Goal: Transaction & Acquisition: Purchase product/service

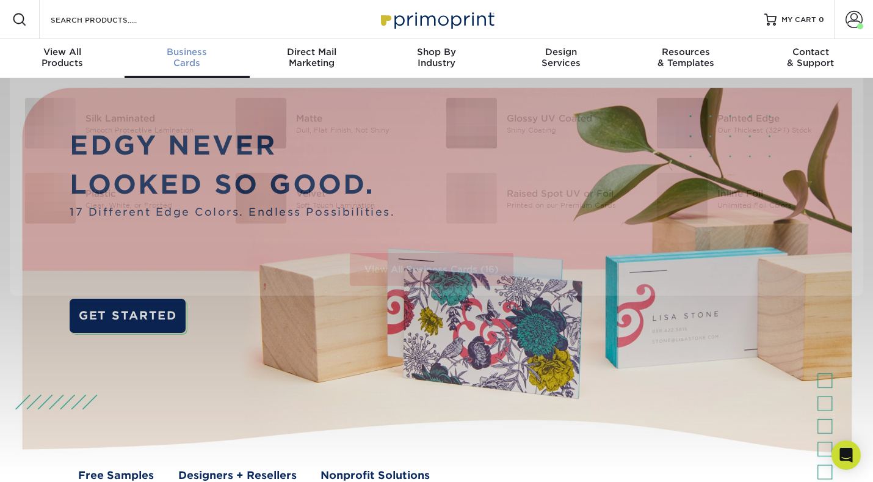
click at [204, 51] on span "Business" at bounding box center [187, 51] width 125 height 11
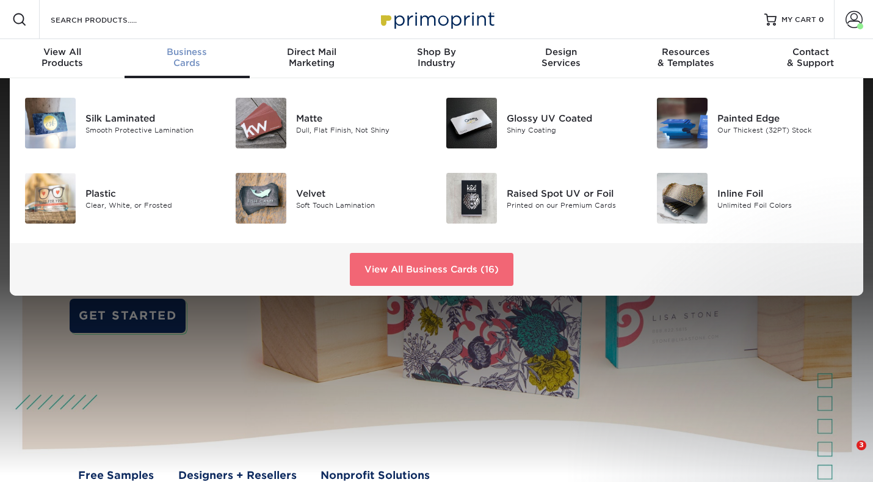
click at [394, 272] on link "View All Business Cards (16)" at bounding box center [432, 269] width 164 height 33
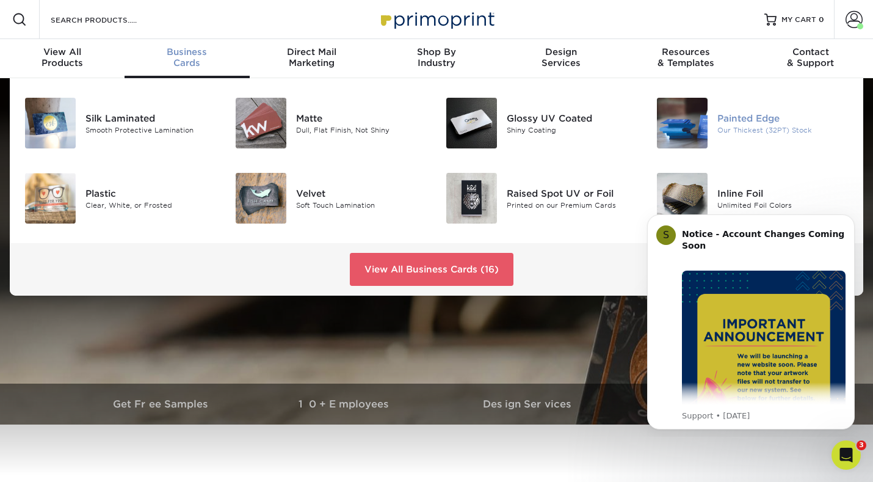
click at [721, 131] on div "Our Thickest (32PT) Stock" at bounding box center [782, 130] width 131 height 10
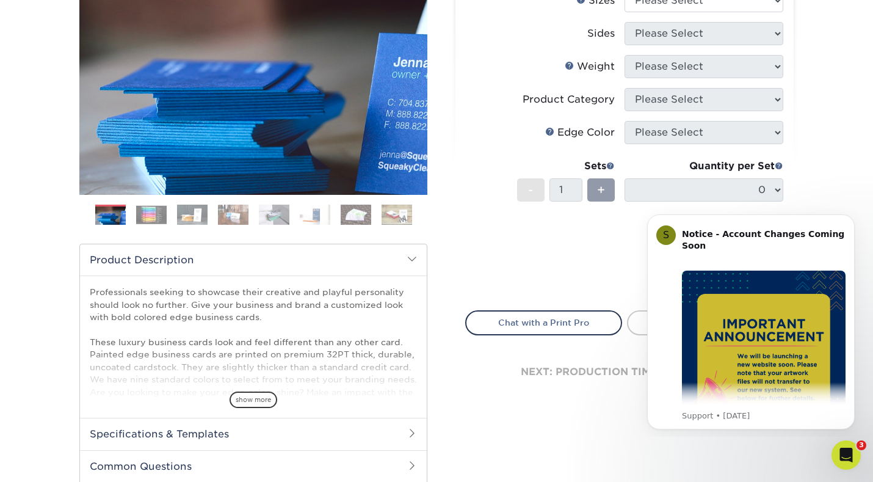
scroll to position [168, 0]
click at [154, 218] on img at bounding box center [151, 214] width 31 height 19
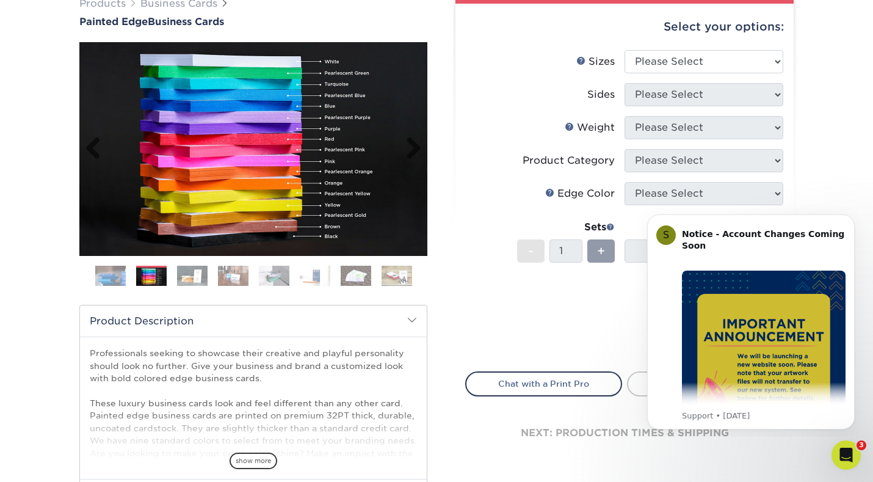
scroll to position [82, 0]
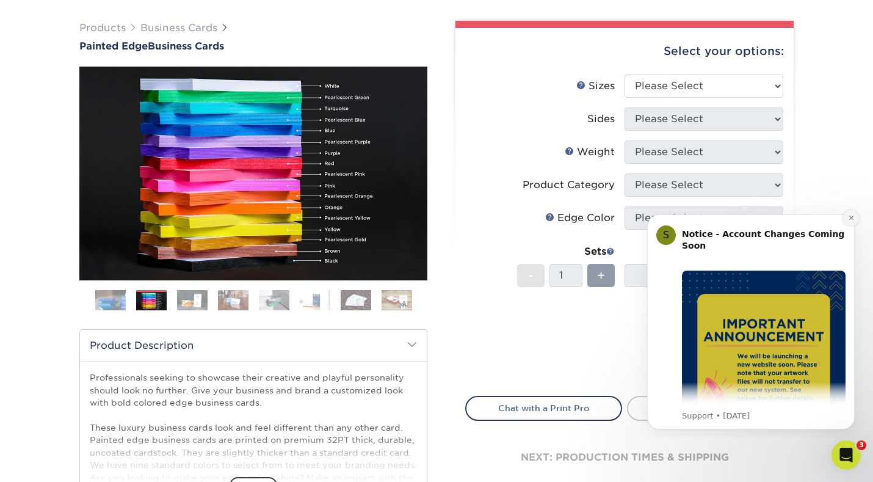
click at [853, 219] on icon "Dismiss notification" at bounding box center [851, 217] width 7 height 7
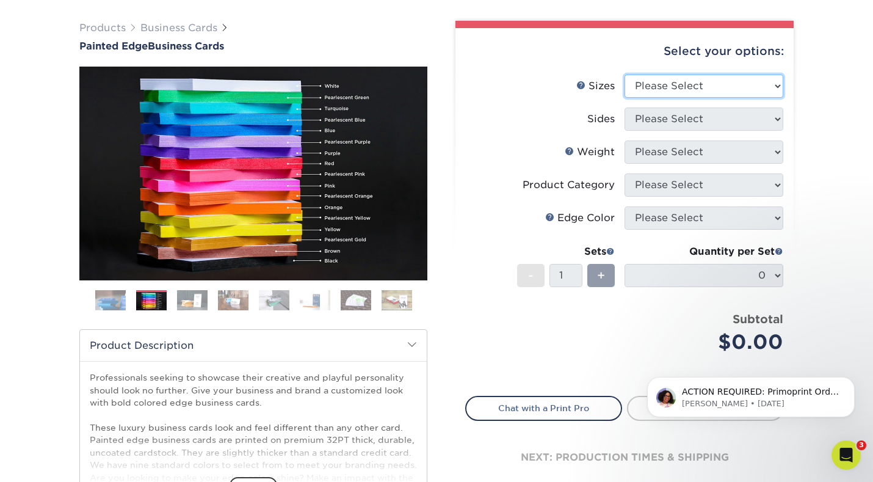
select select "2.00x3.50"
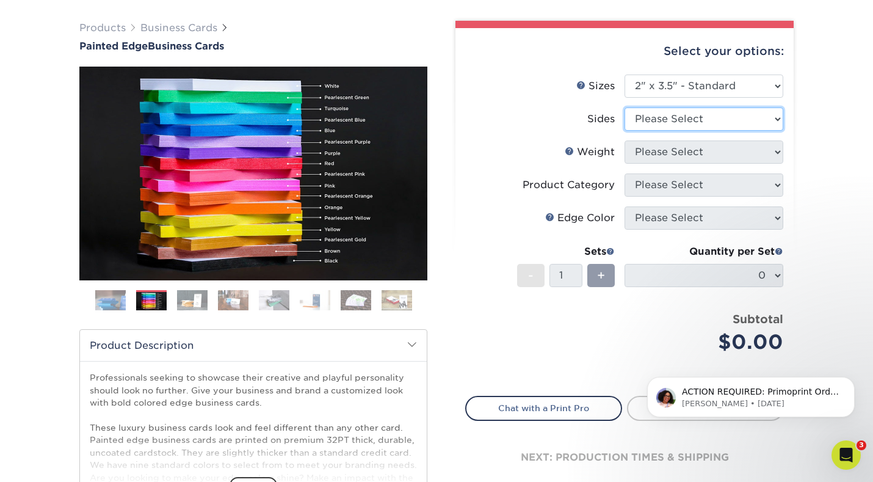
select select "13abbda7-1d64-4f25-8bb2-c179b224825d"
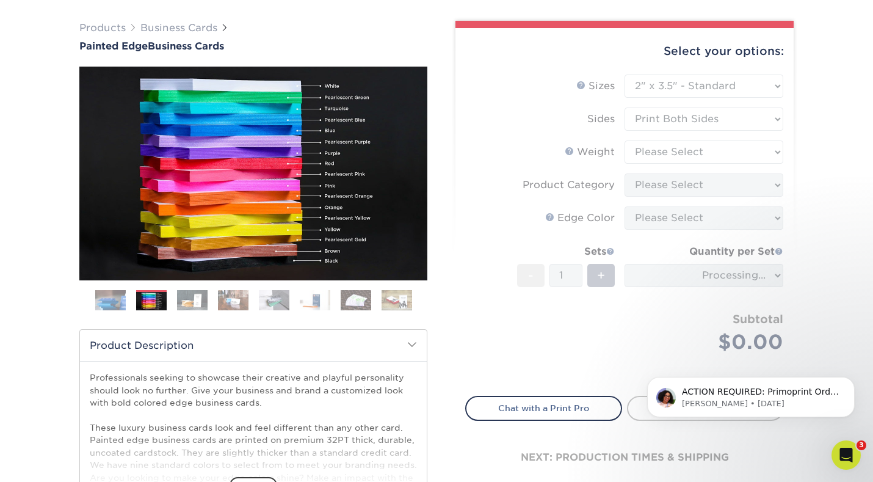
click at [714, 154] on form "Sizes Help Sizes Please Select 2" x 3.5" - Standard 2.125" x 3.375" - European …" at bounding box center [624, 227] width 319 height 307
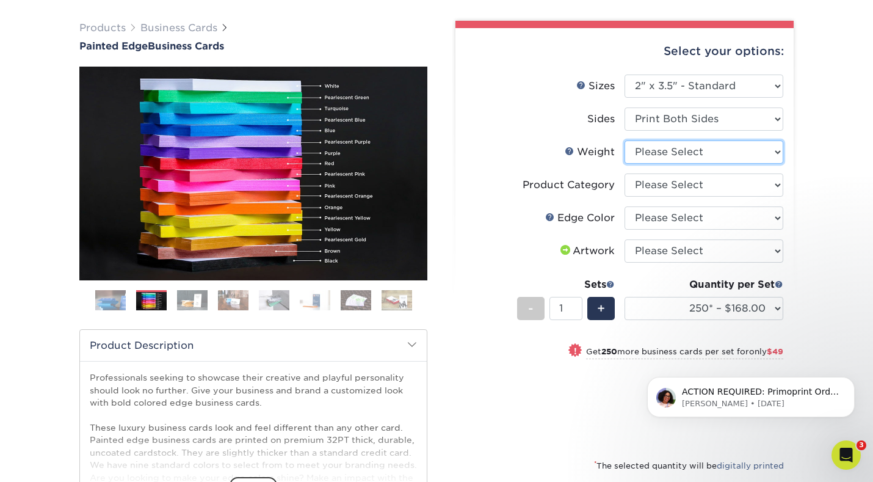
select select "32PTUC"
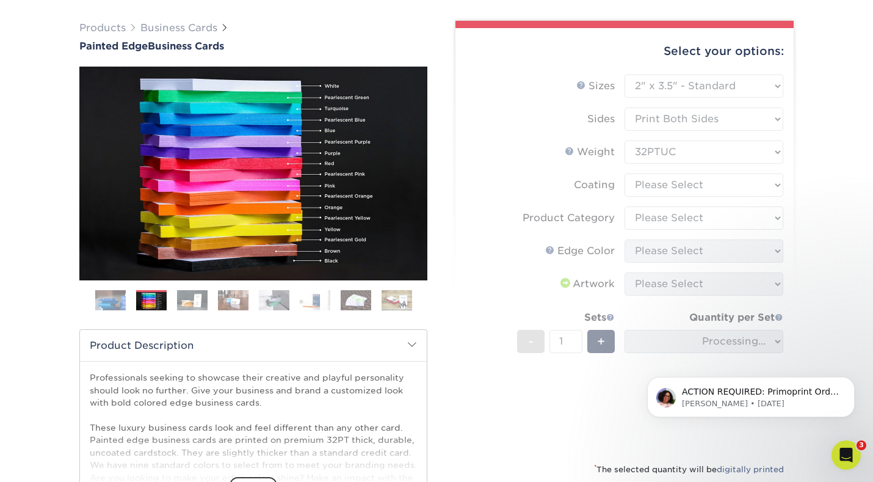
click at [682, 190] on form "Sizes Help Sizes Please Select 2" x 3.5" - Standard 2.125" x 3.375" - European …" at bounding box center [624, 260] width 319 height 373
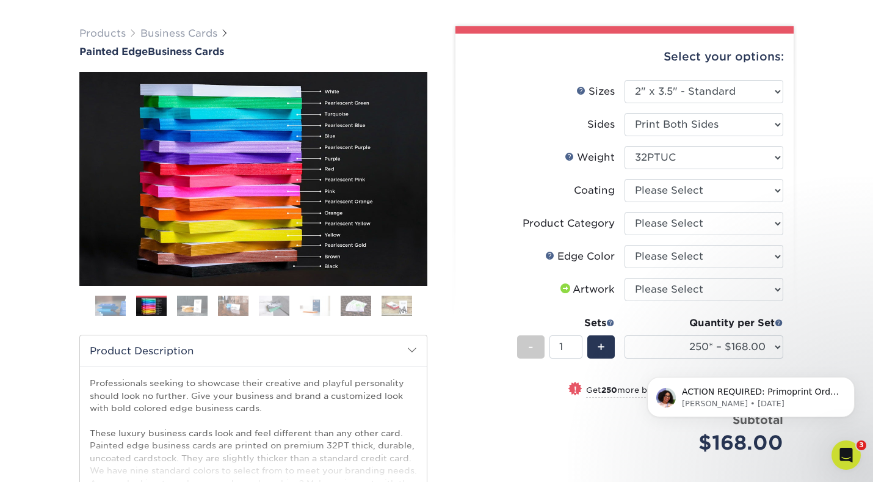
scroll to position [80, 0]
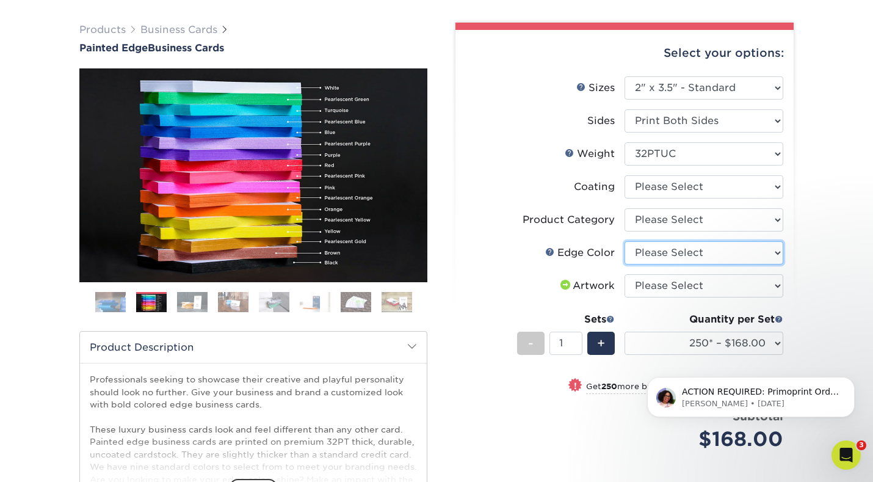
select select "211cd225-22d2-46f5-b9be-c5fa0d34557d"
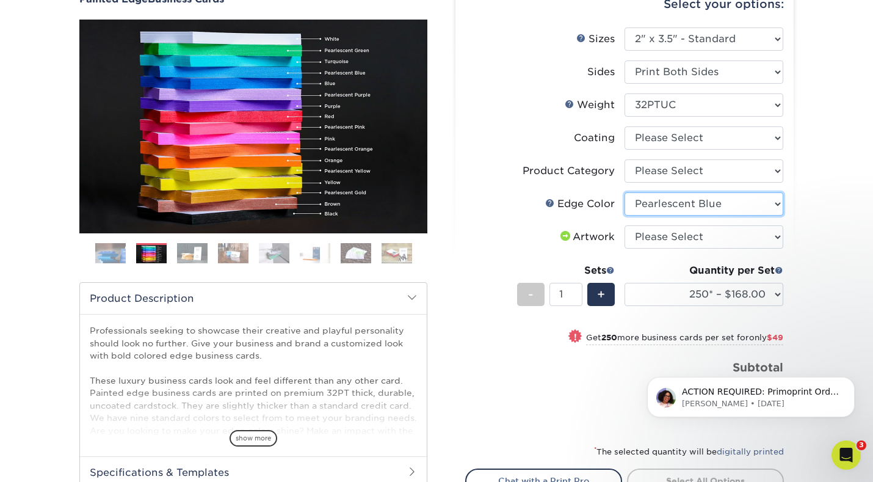
scroll to position [124, 0]
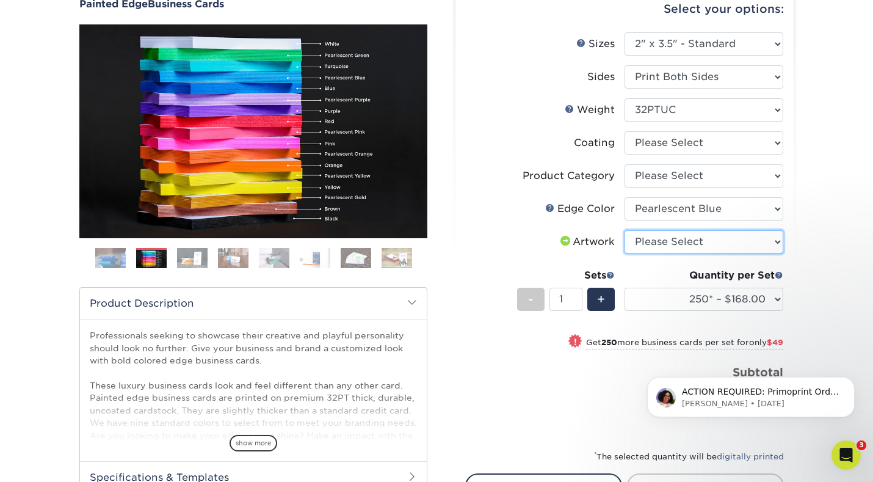
select select "upload"
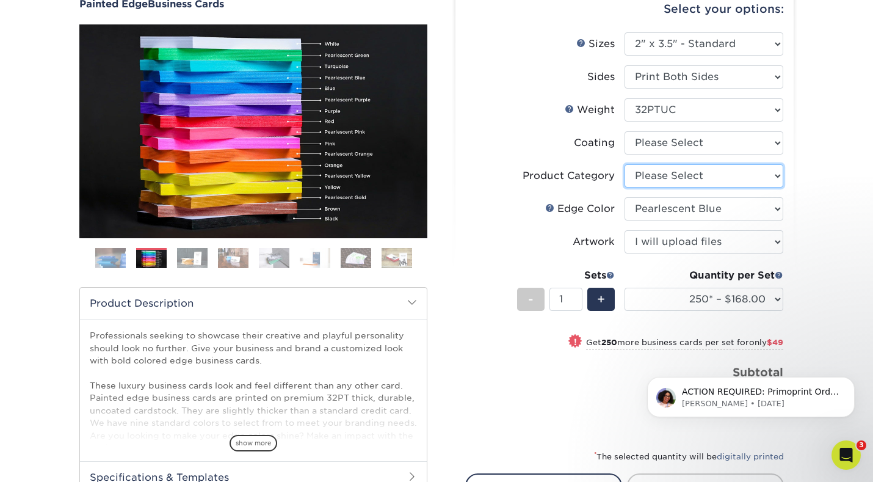
select select "3b5148f1-0588-4f88-a218-97bcfdce65c1"
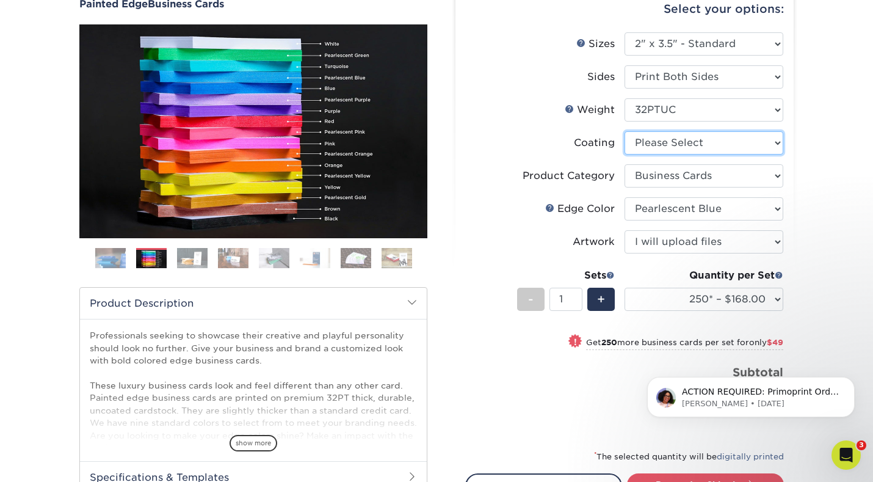
select select "3e7618de-abca-4bda-9f97-8b9129e913d8"
select select "-1"
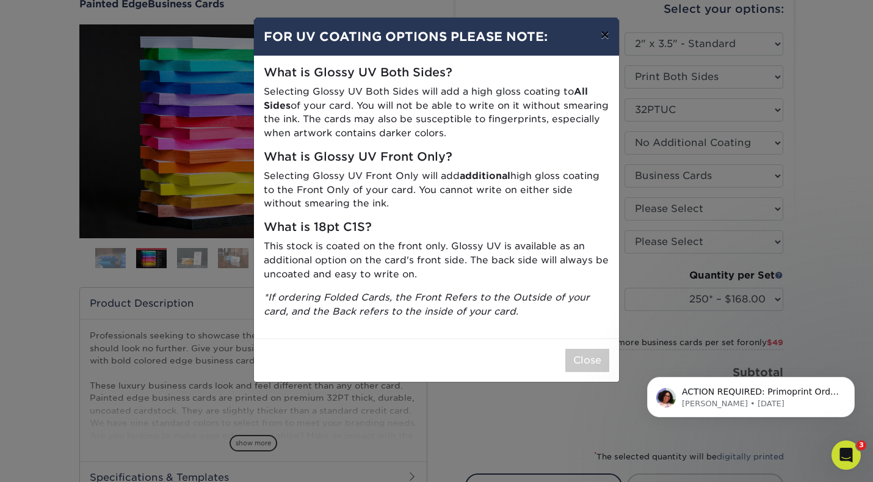
click at [604, 39] on button "×" at bounding box center [605, 35] width 28 height 34
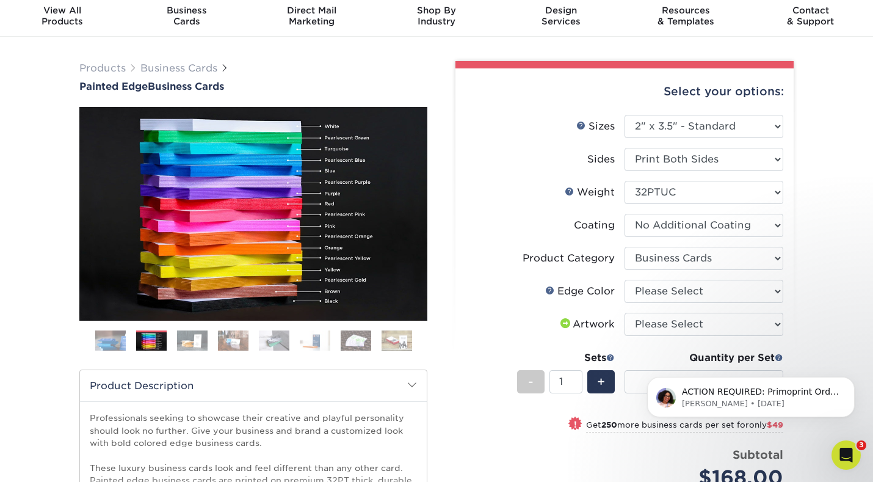
scroll to position [60, 0]
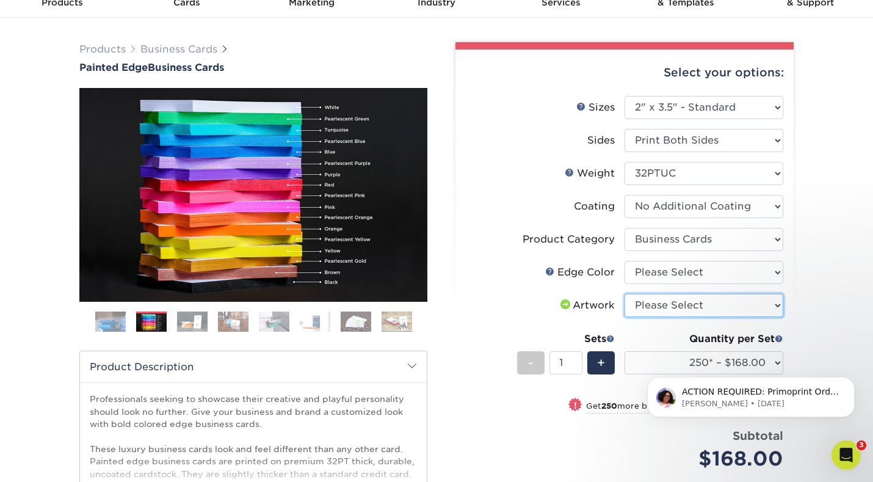
select select "upload"
click at [515, 403] on div "! Get 250 more business cards per set for only $49" at bounding box center [625, 412] width 318 height 29
select select "500* – $217.00"
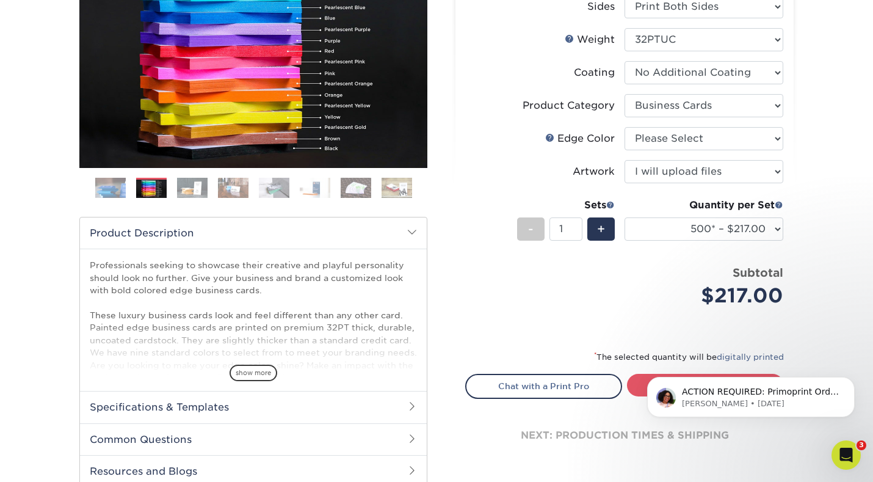
scroll to position [202, 0]
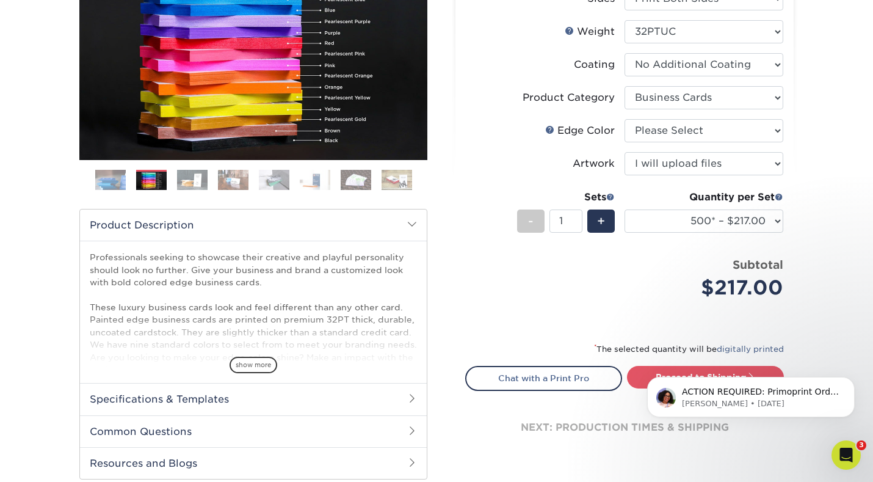
click at [638, 372] on body "ACTION REQUIRED: Primoprint Order 25226-41176-16778 Good morning [PERSON_NAME],…" at bounding box center [751, 394] width 234 height 76
click at [848, 385] on button "Dismiss notification" at bounding box center [851, 380] width 16 height 16
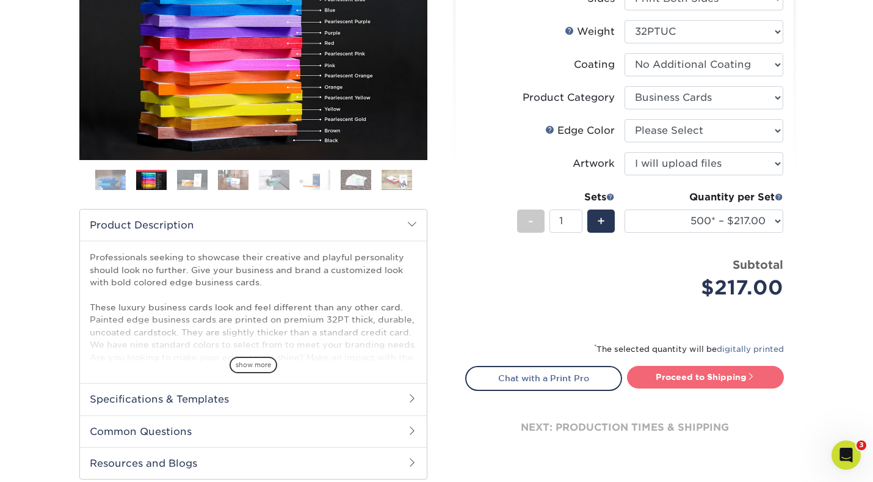
click at [662, 378] on link "Proceed to Shipping" at bounding box center [705, 377] width 157 height 22
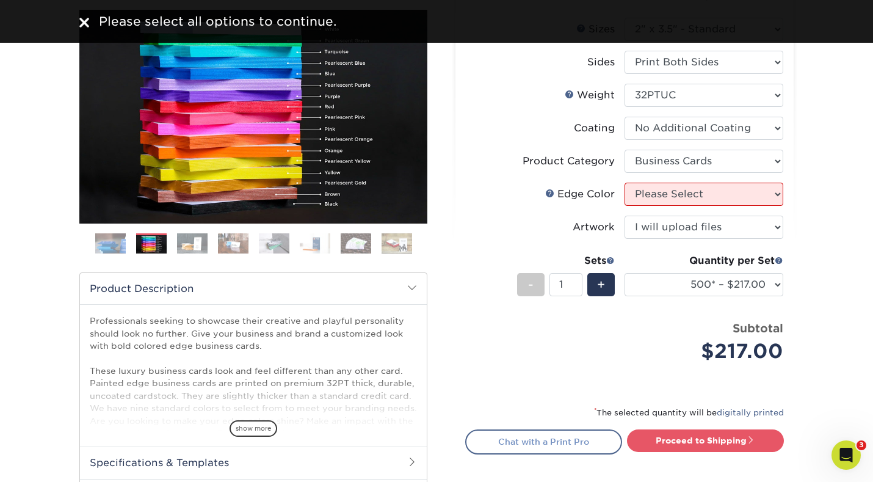
scroll to position [137, 0]
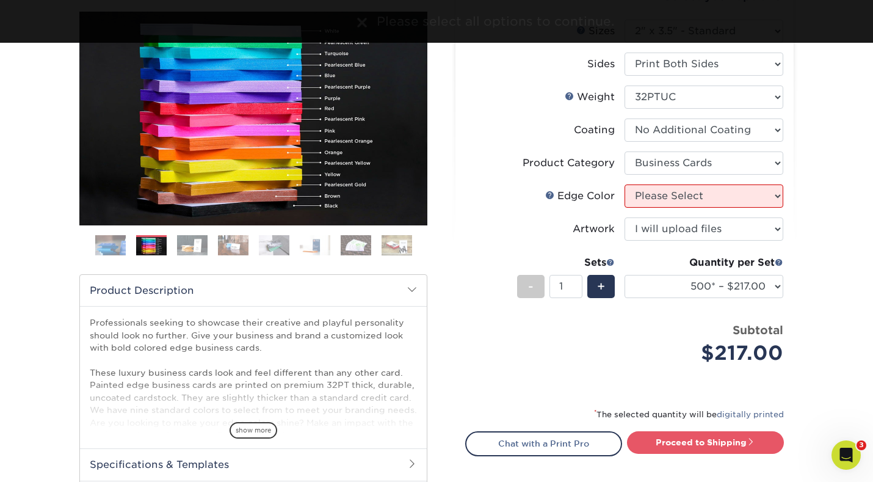
click at [81, 22] on div "Please select all options to continue." at bounding box center [436, 21] width 733 height 18
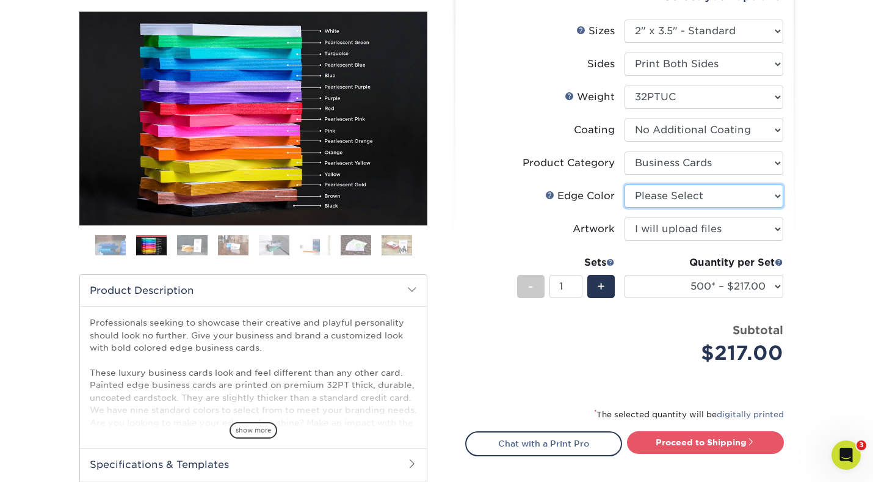
select select "211cd225-22d2-46f5-b9be-c5fa0d34557d"
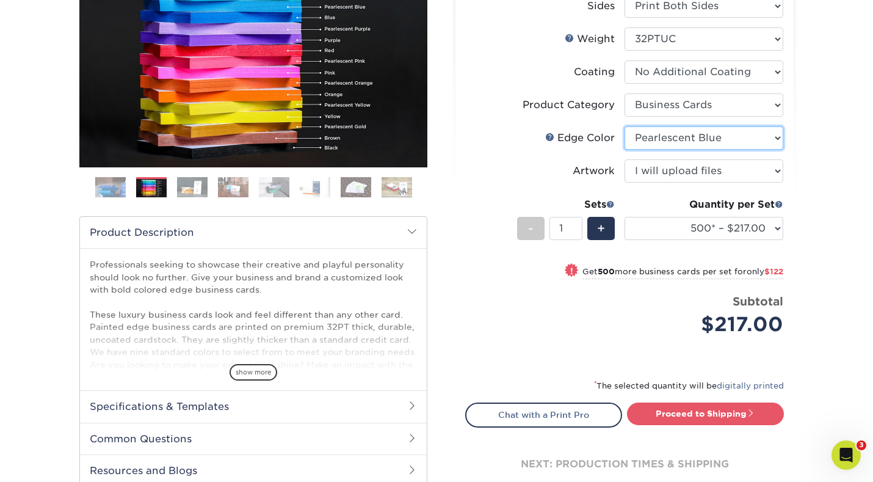
scroll to position [198, 0]
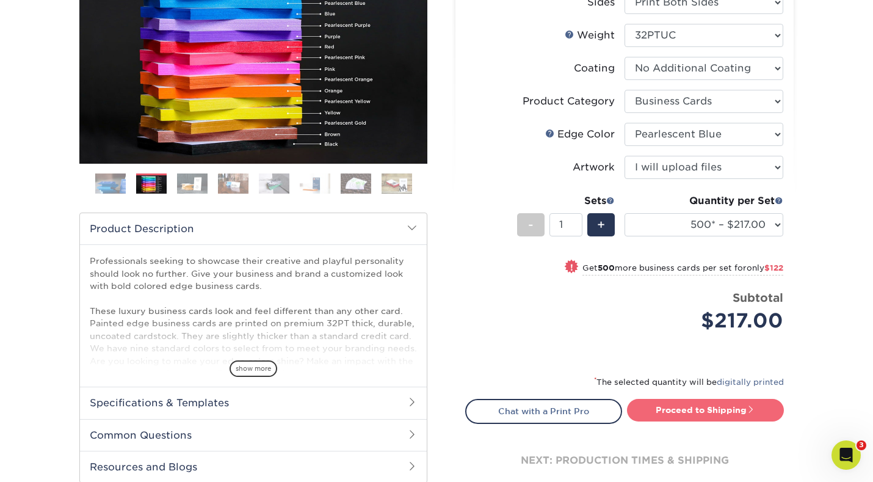
click at [655, 419] on link "Proceed to Shipping" at bounding box center [705, 410] width 157 height 22
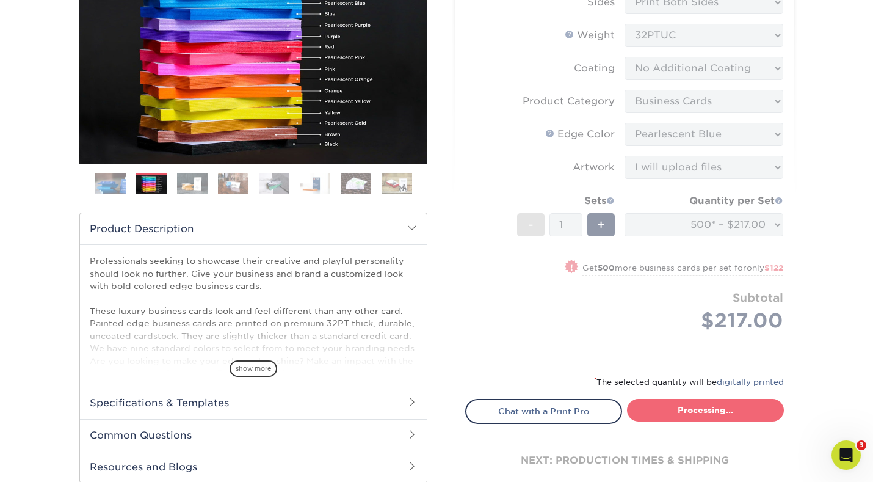
select select "31d45b01-d4a6-4b39-b84d-4391606115ca"
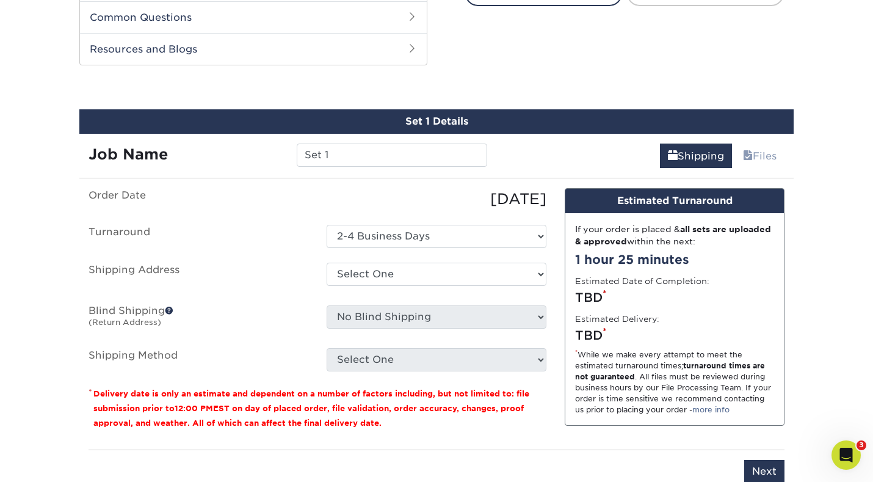
scroll to position [630, 0]
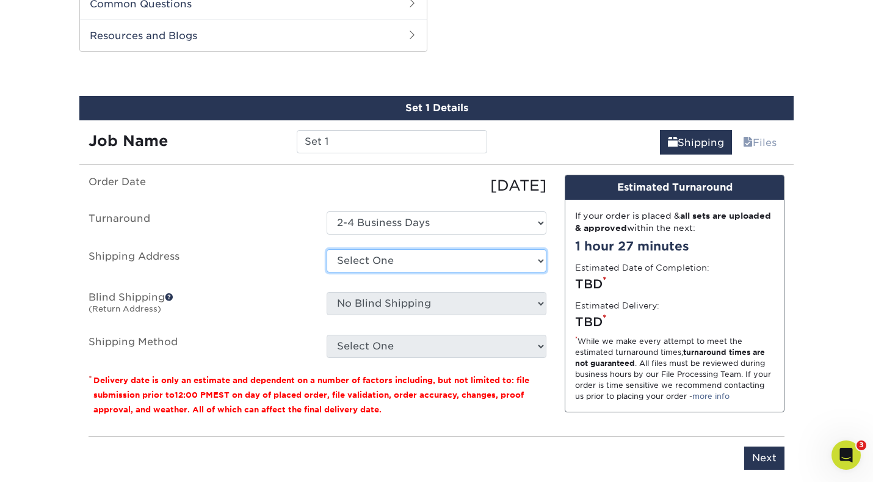
select select "279332"
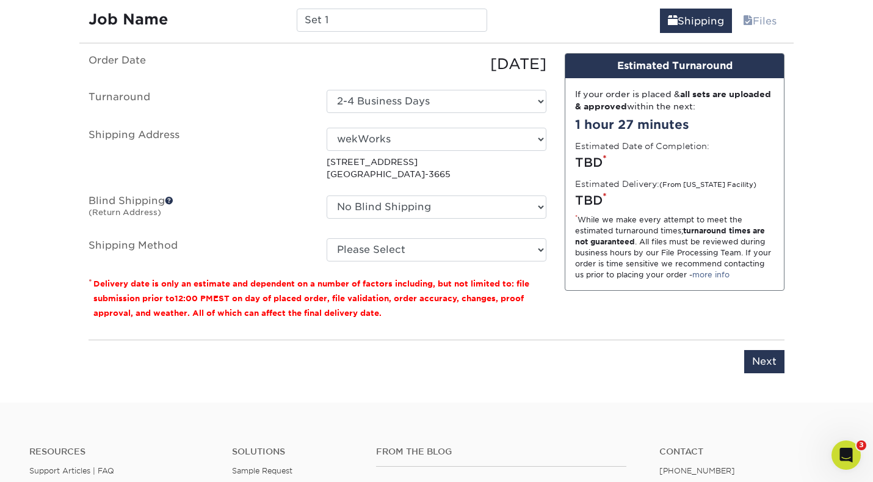
scroll to position [747, 0]
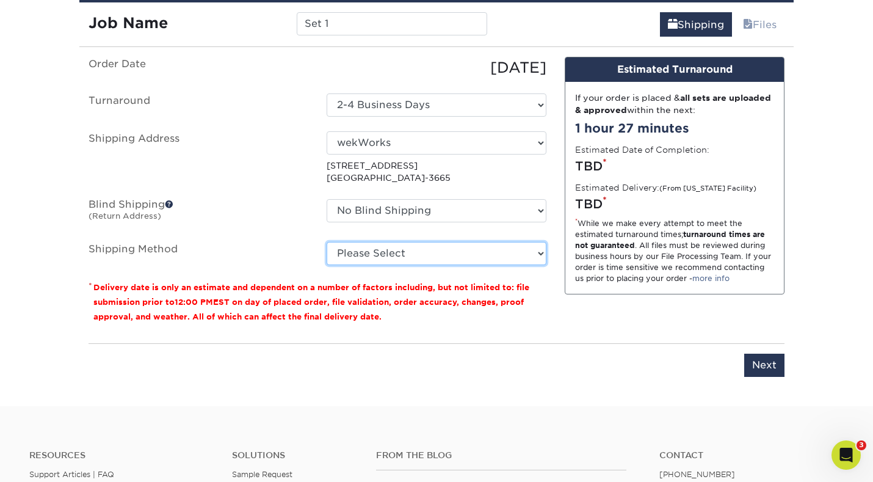
select select "03"
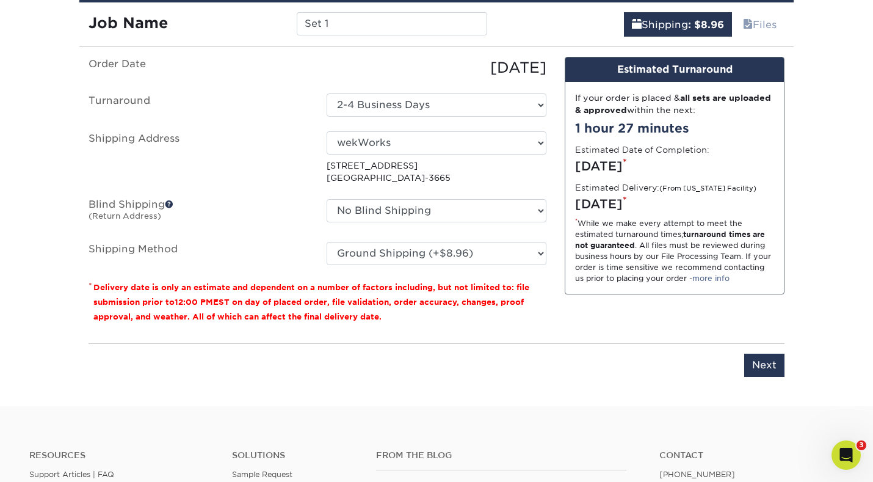
click at [476, 363] on div "Please enter job name and select desired turnaround time, shipping address and …" at bounding box center [437, 360] width 696 height 34
click at [765, 371] on input "Next" at bounding box center [764, 365] width 40 height 23
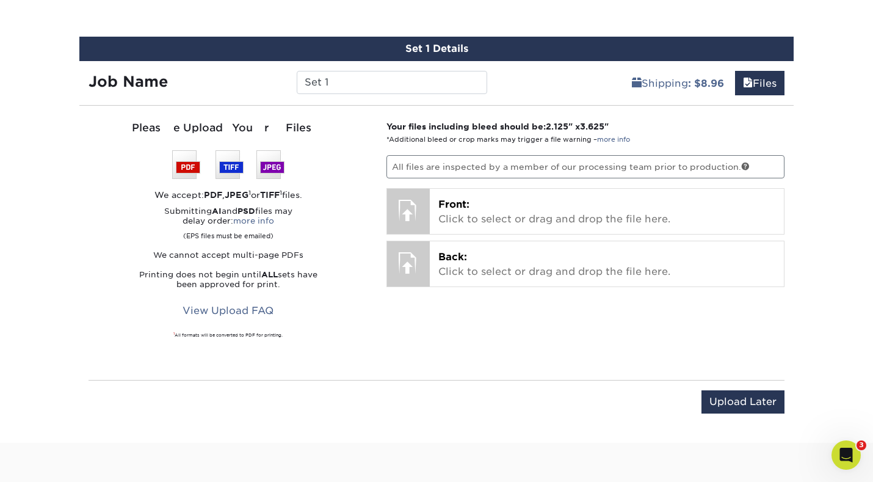
scroll to position [688, 0]
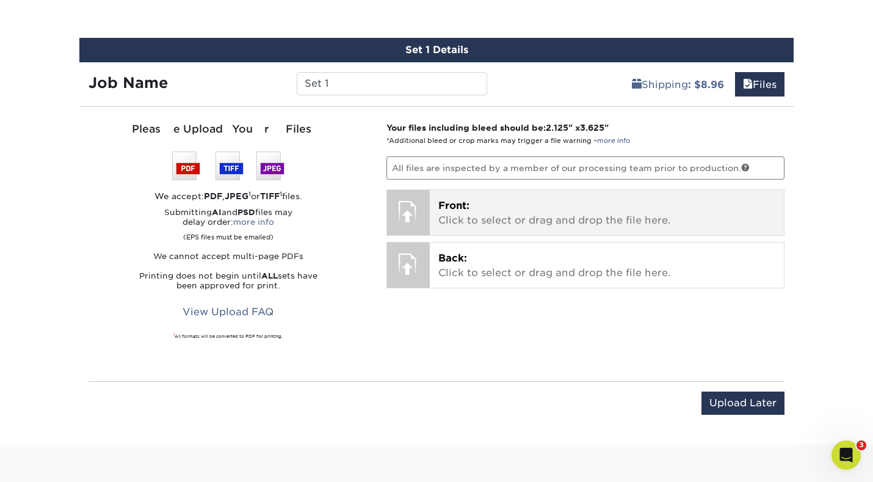
click at [556, 219] on p "Front: Click to select or drag and drop the file here." at bounding box center [607, 212] width 338 height 29
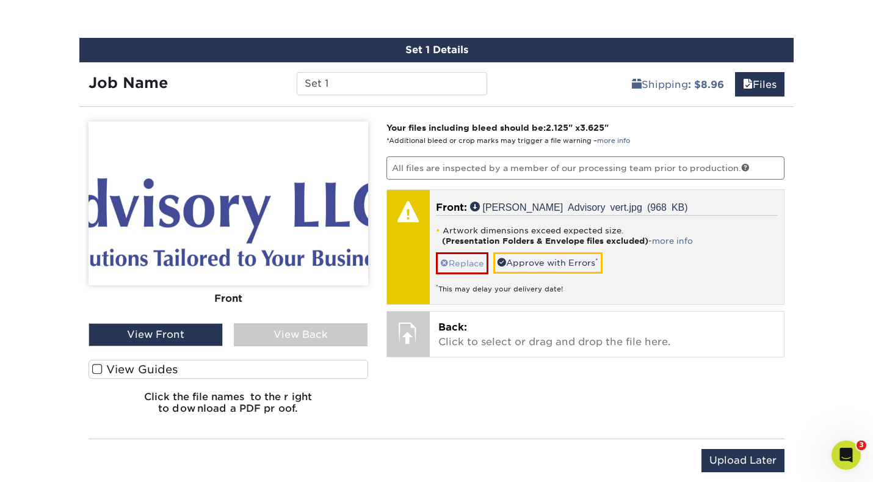
click at [459, 264] on link "Replace" at bounding box center [462, 262] width 53 height 21
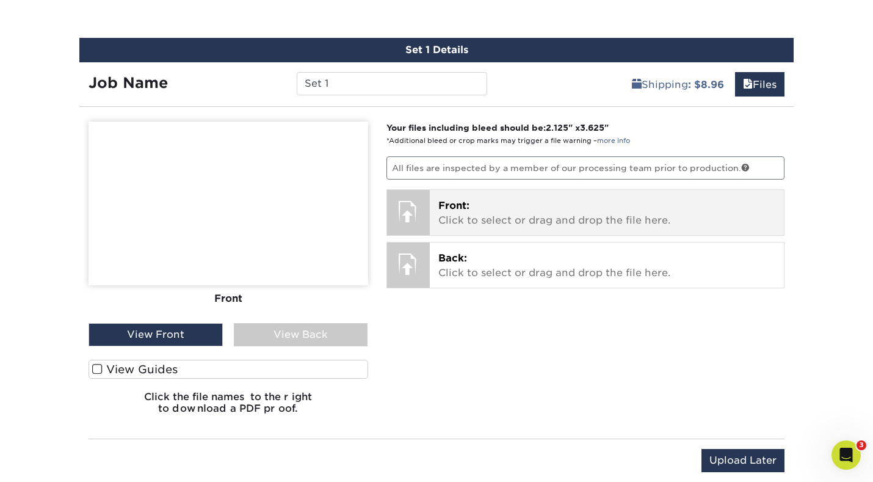
click at [545, 223] on p "Front: Click to select or drag and drop the file here." at bounding box center [607, 212] width 338 height 29
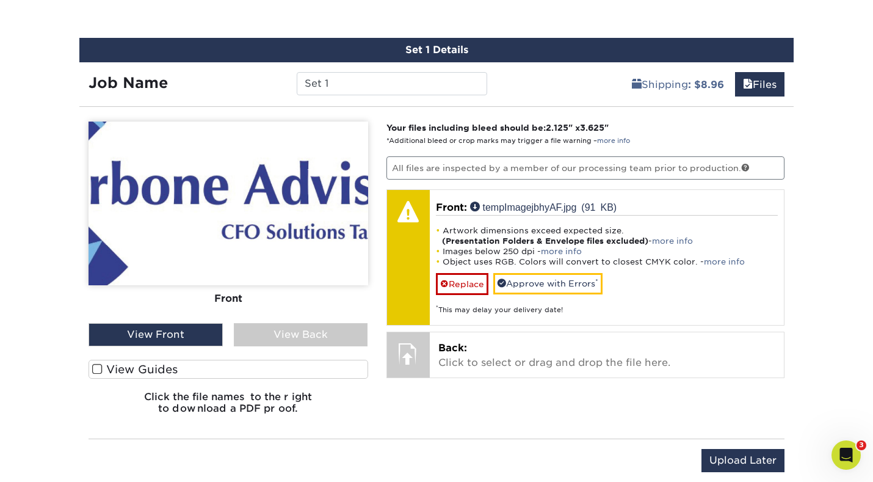
click at [336, 240] on img at bounding box center [229, 204] width 280 height 164
click at [95, 370] on span at bounding box center [97, 369] width 10 height 12
click at [0, 0] on input "View Guides" at bounding box center [0, 0] width 0 height 0
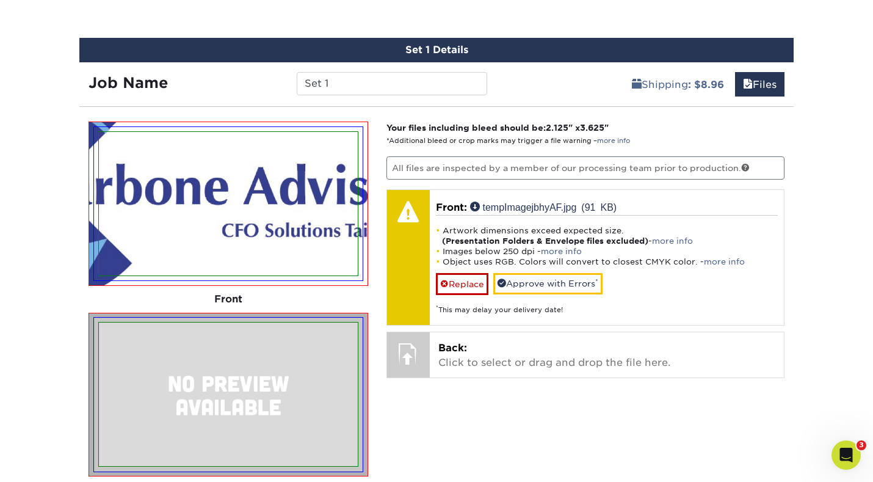
click at [95, 370] on img at bounding box center [228, 394] width 269 height 153
click at [229, 255] on img at bounding box center [228, 203] width 259 height 143
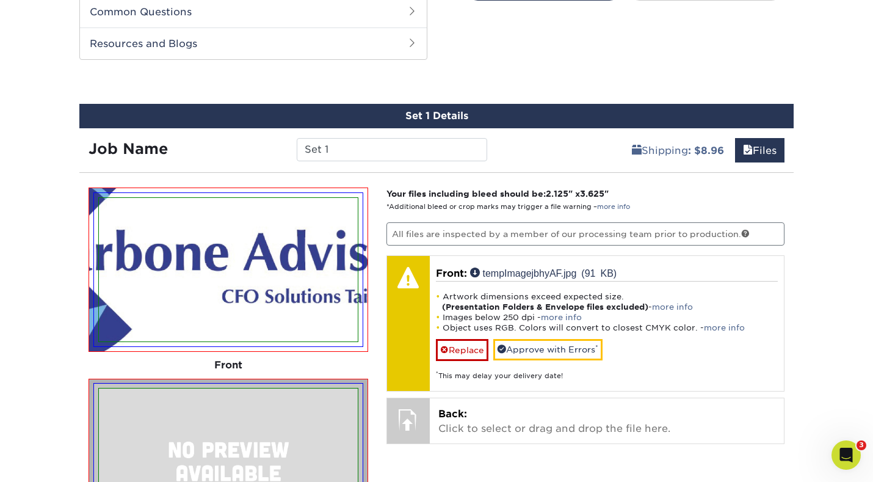
scroll to position [622, 0]
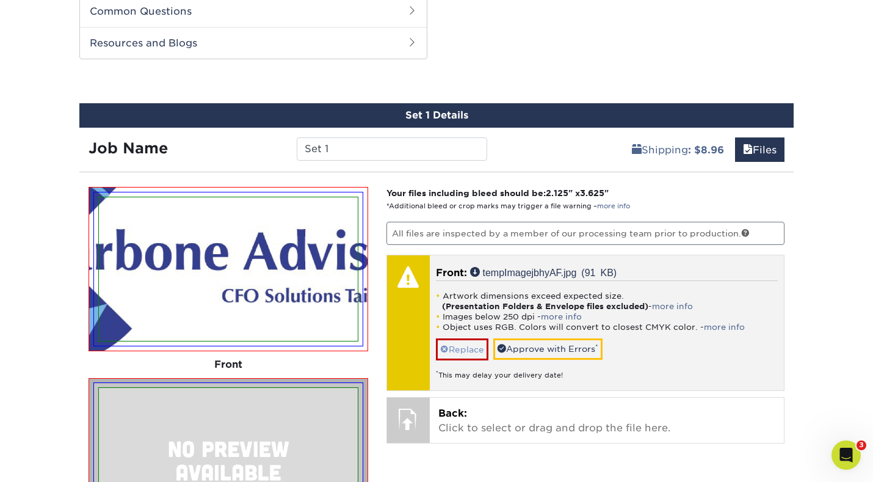
click at [463, 349] on link "Replace" at bounding box center [462, 348] width 53 height 21
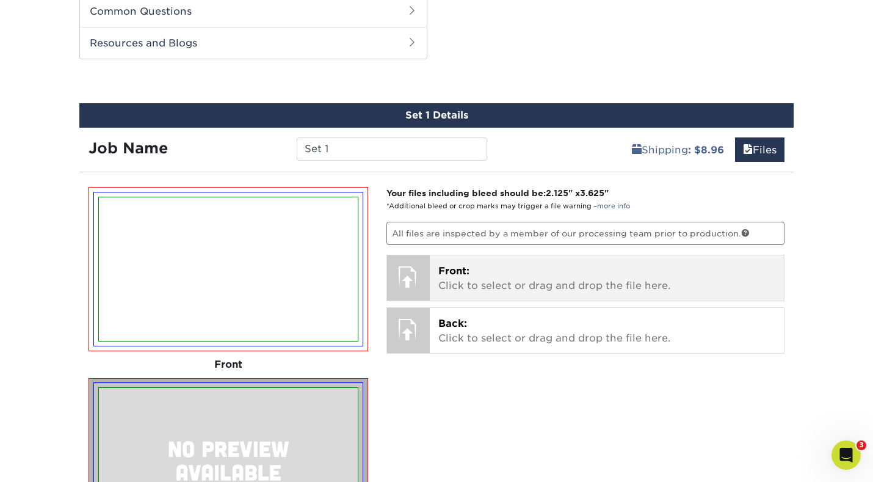
click at [452, 281] on p "Front: Click to select or drag and drop the file here." at bounding box center [607, 278] width 338 height 29
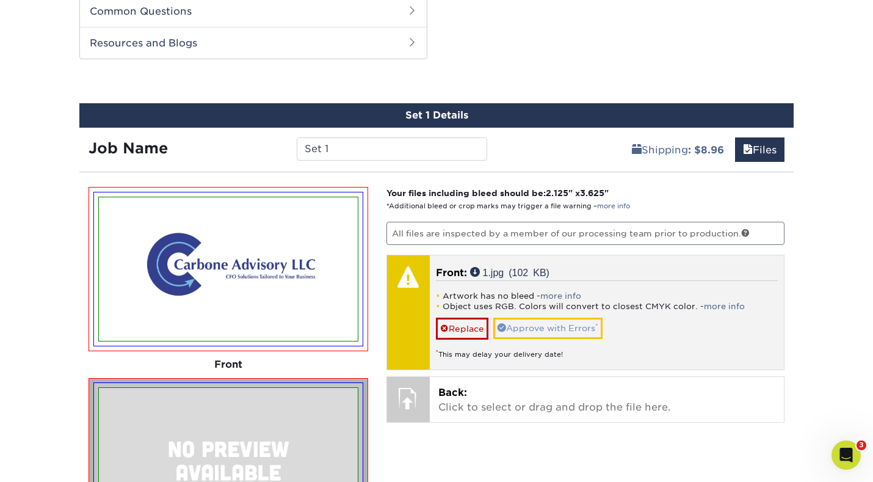
click at [544, 328] on link "Approve with Errors *" at bounding box center [547, 328] width 109 height 21
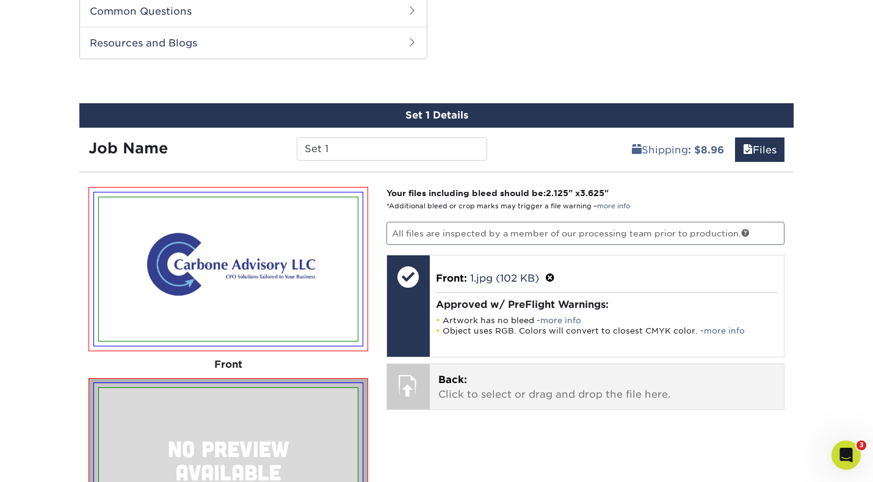
click at [528, 382] on p "Back: Click to select or drag and drop the file here." at bounding box center [607, 386] width 338 height 29
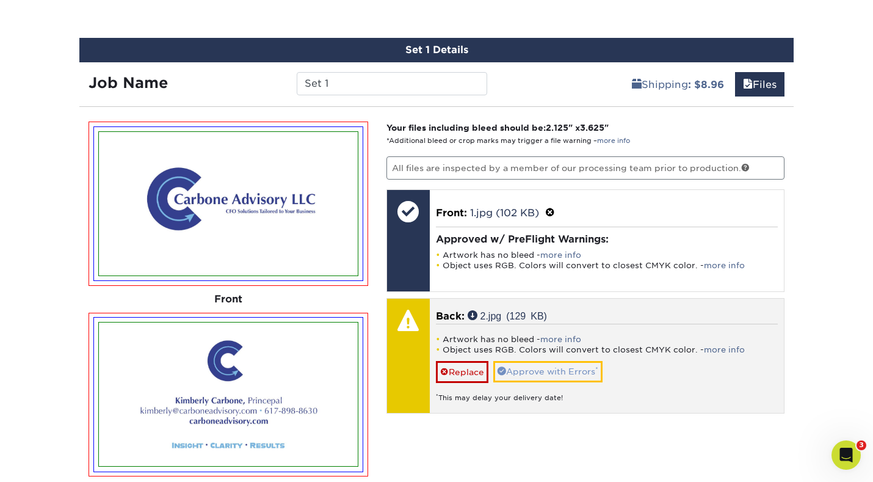
scroll to position [693, 0]
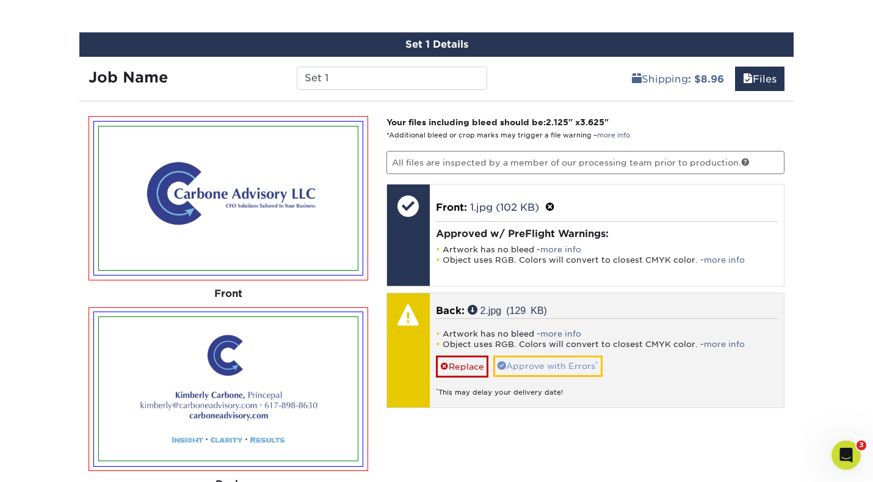
click at [537, 368] on link "Approve with Errors *" at bounding box center [547, 365] width 109 height 21
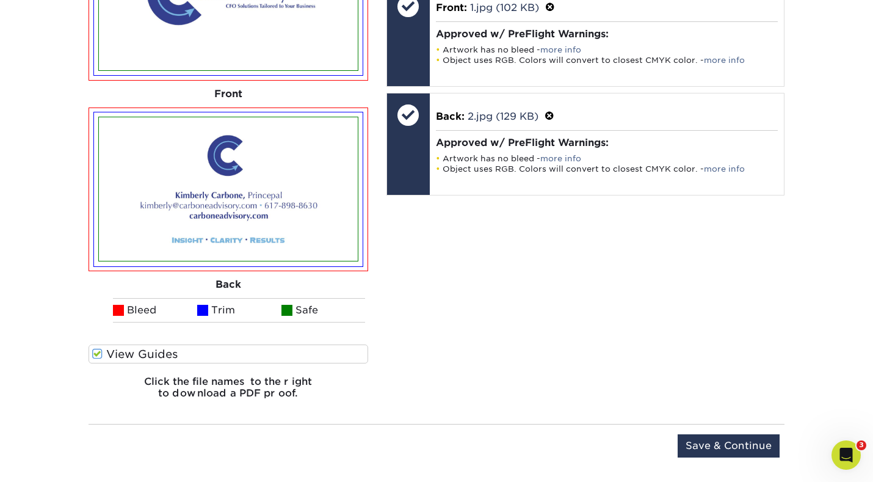
scroll to position [895, 0]
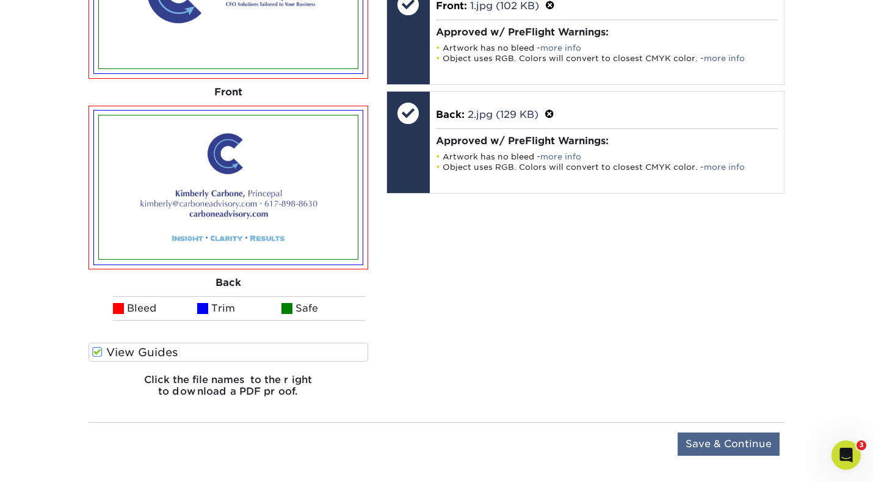
click at [686, 441] on input "Save & Continue" at bounding box center [729, 443] width 102 height 23
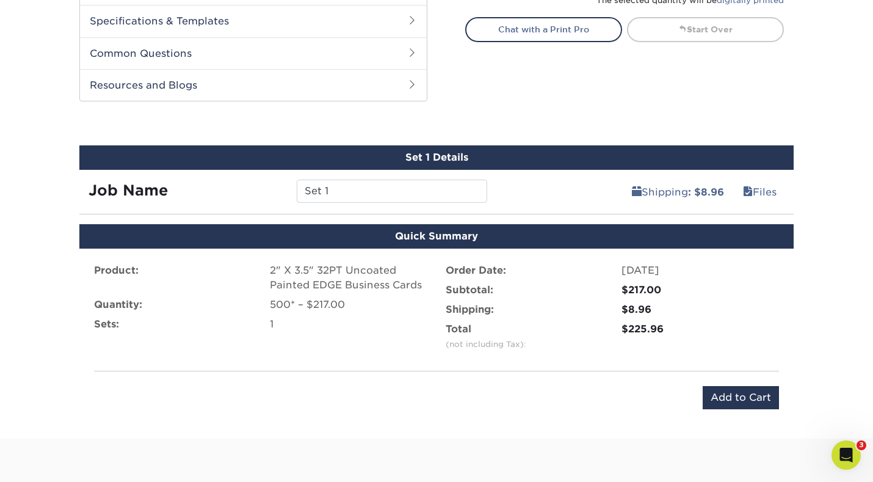
scroll to position [589, 0]
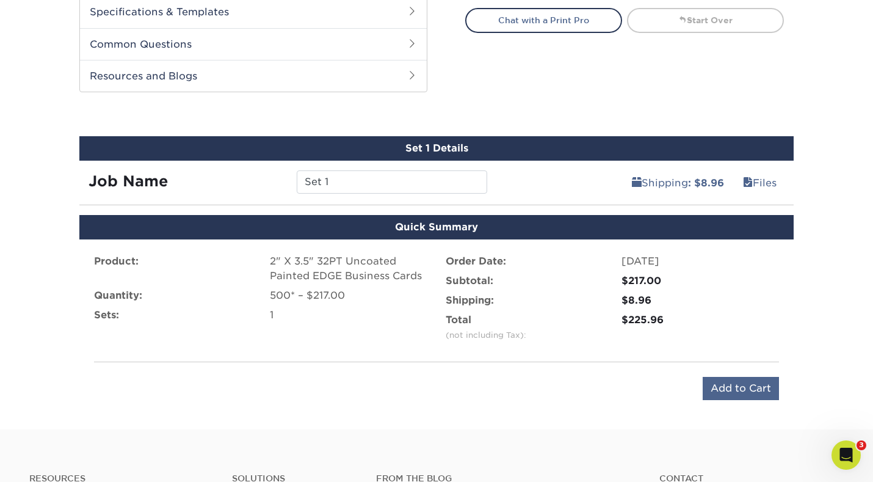
click at [721, 377] on input "Add to Cart" at bounding box center [741, 388] width 76 height 23
